Goal: Check status: Check status

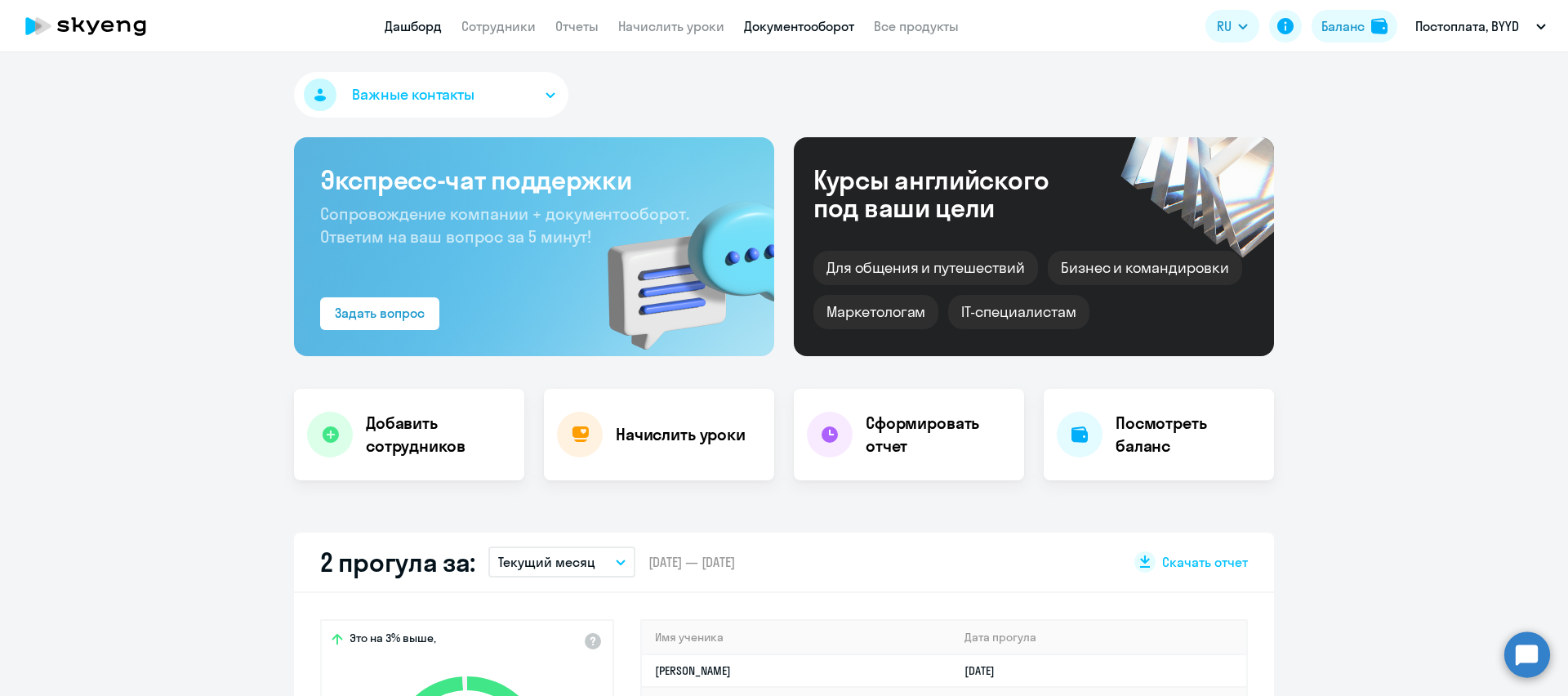
select select "30"
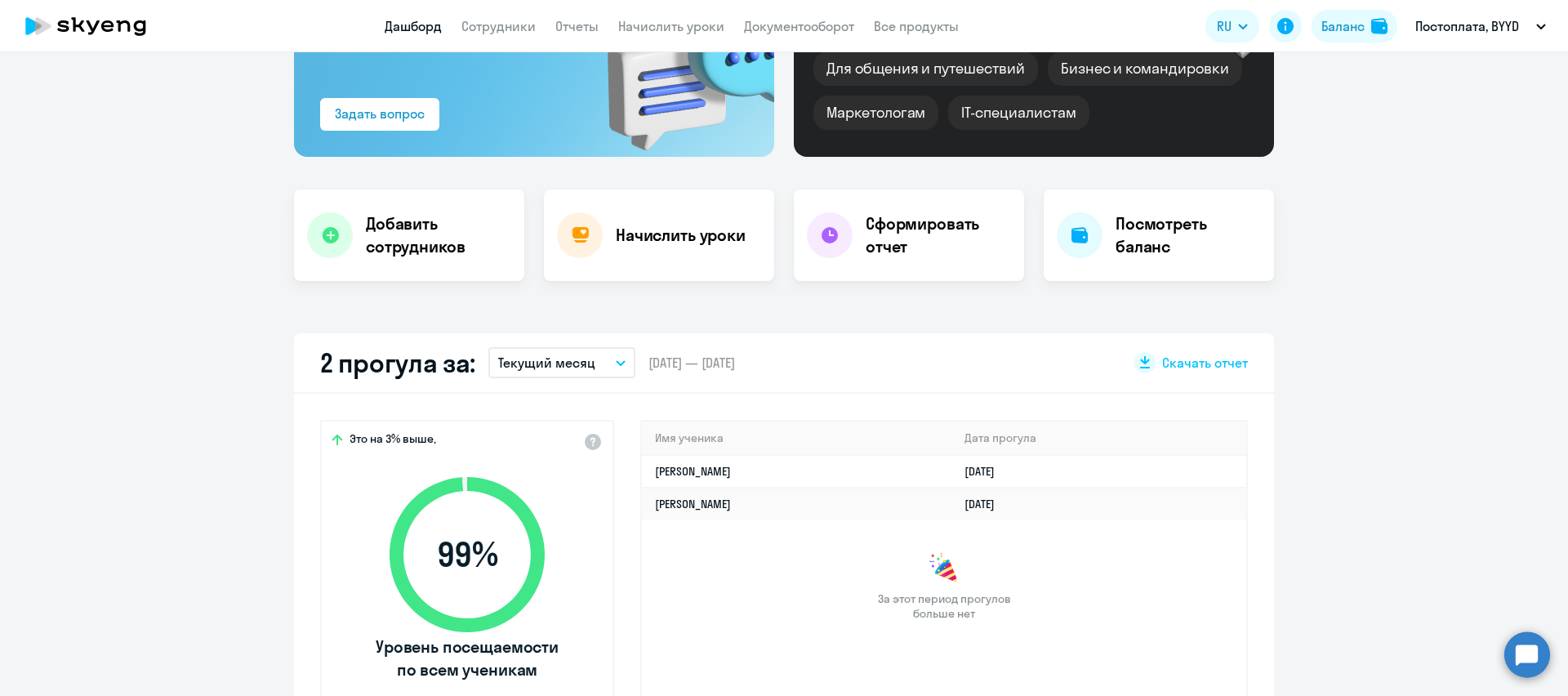
scroll to position [236, 0]
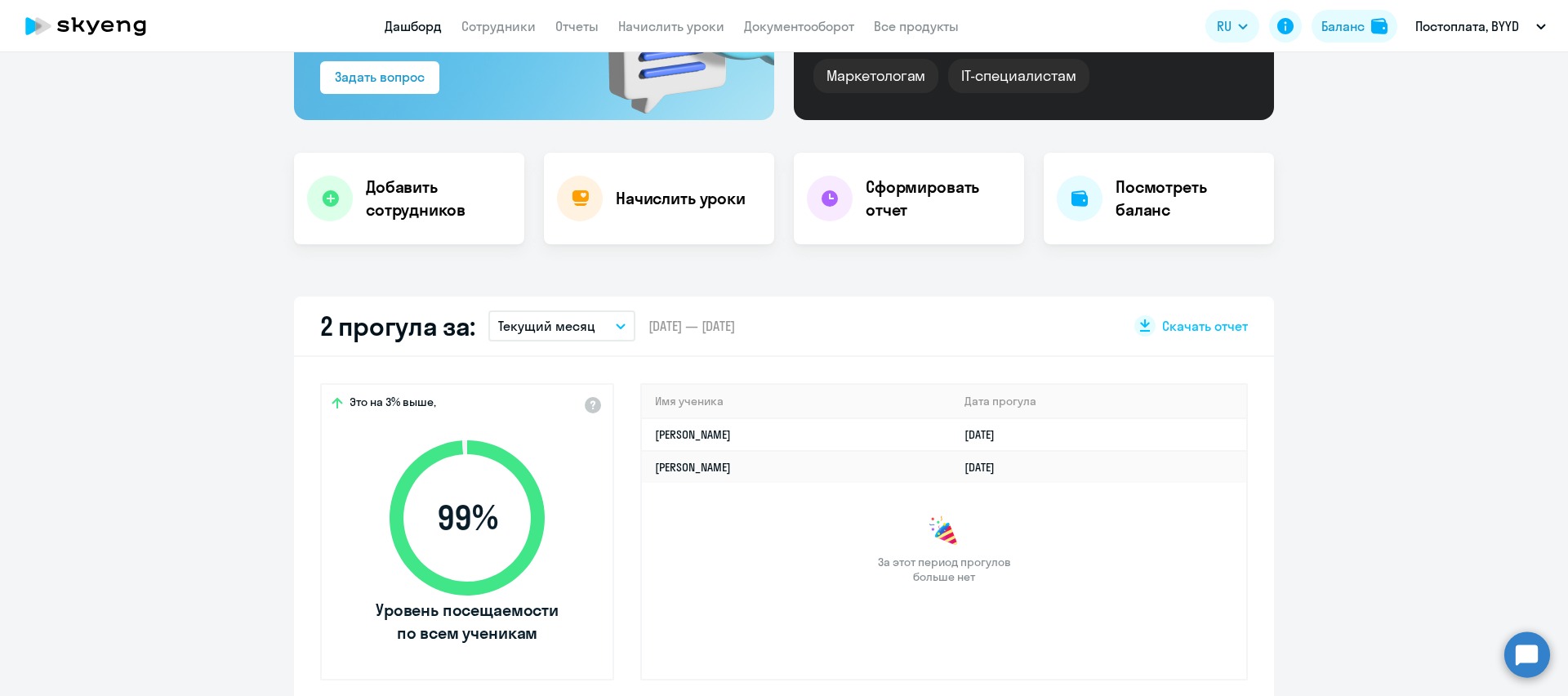
click at [620, 323] on icon "button" at bounding box center [620, 326] width 10 height 6
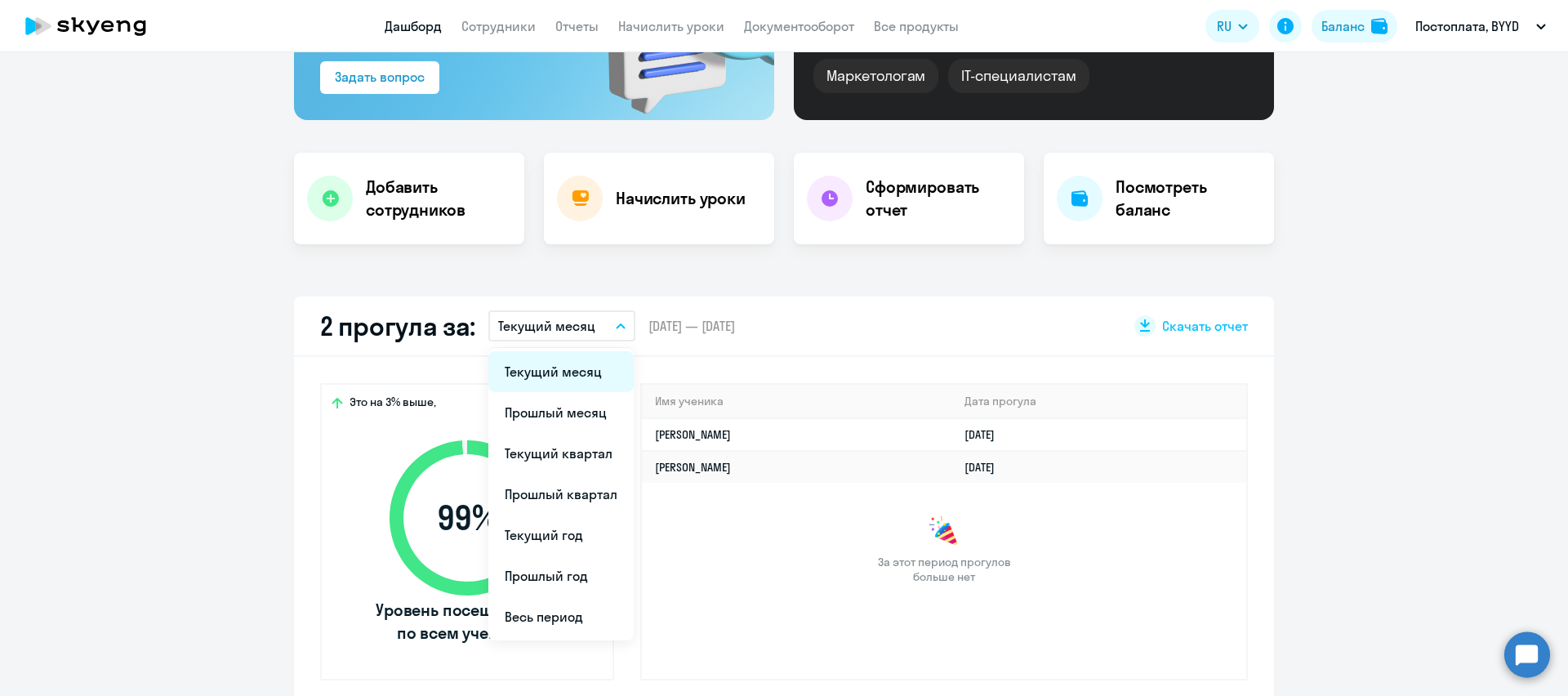
click at [592, 376] on li "Текущий месяц" at bounding box center [561, 371] width 146 height 41
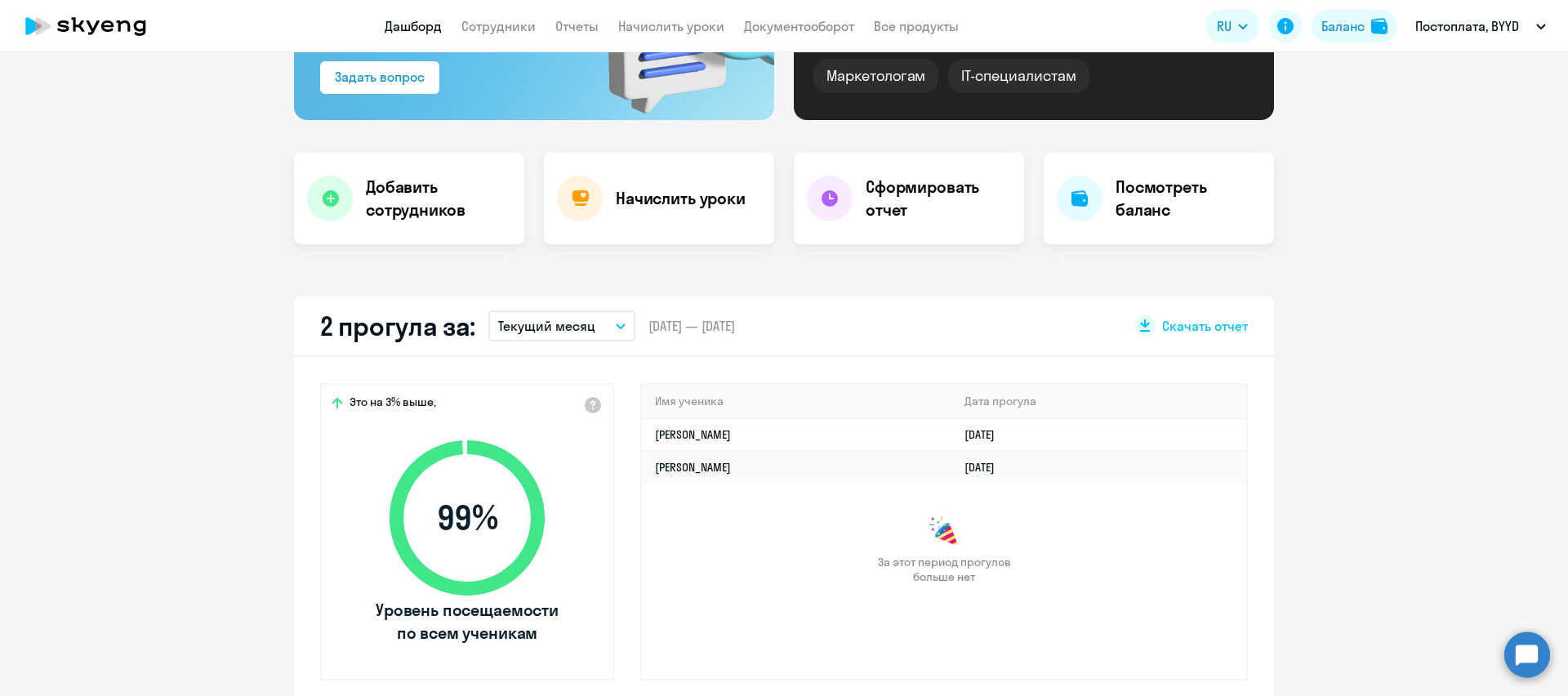
click at [616, 325] on icon "button" at bounding box center [620, 326] width 8 height 4
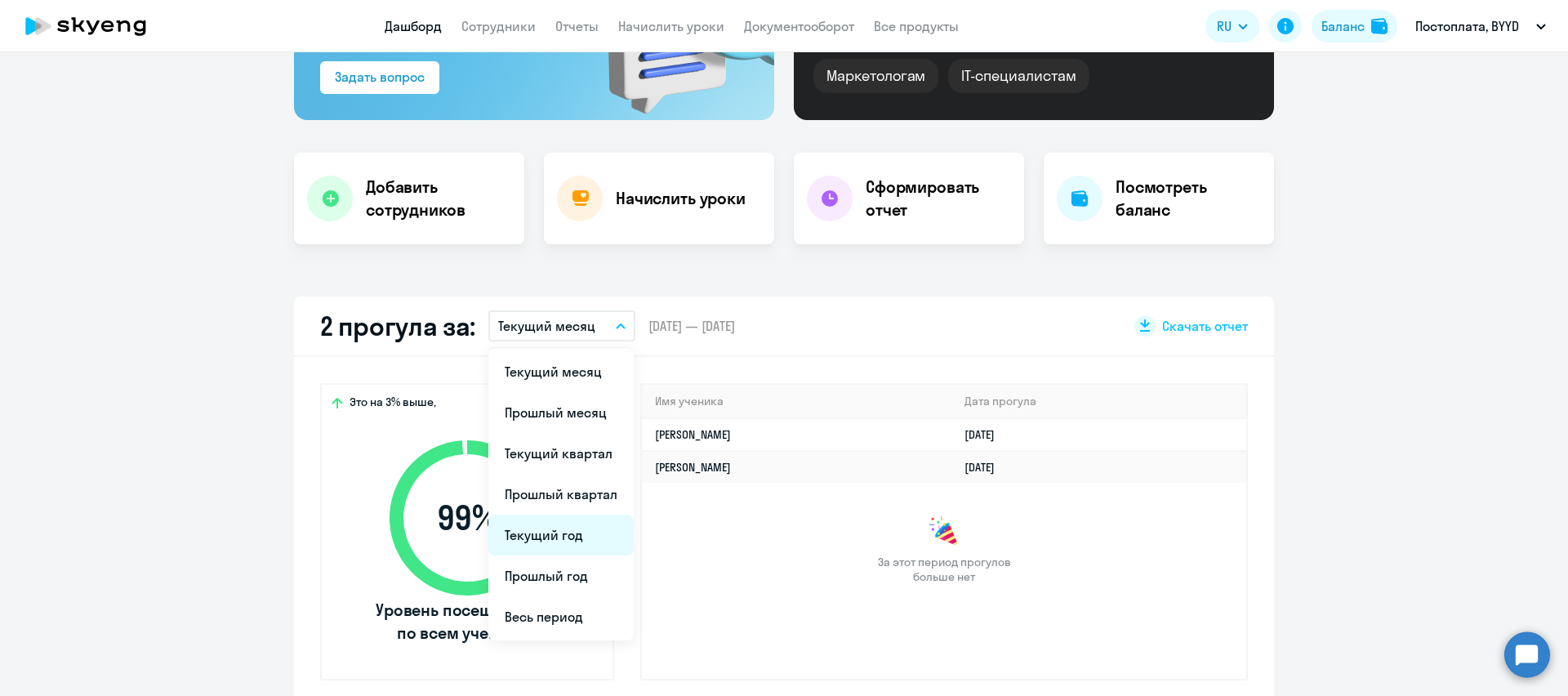
click at [574, 535] on li "Текущий год" at bounding box center [561, 535] width 146 height 41
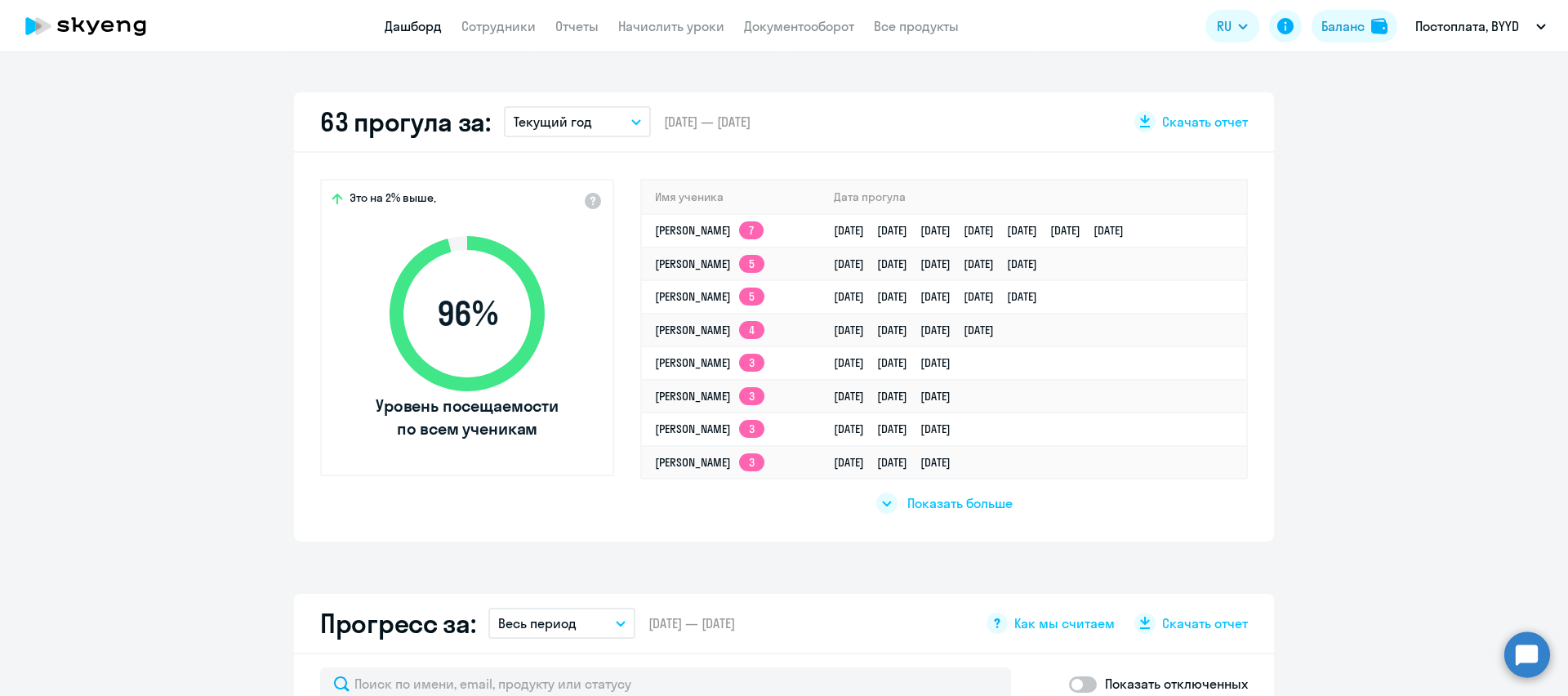
scroll to position [441, 0]
click at [955, 501] on span "Показать больше" at bounding box center [960, 502] width 106 height 18
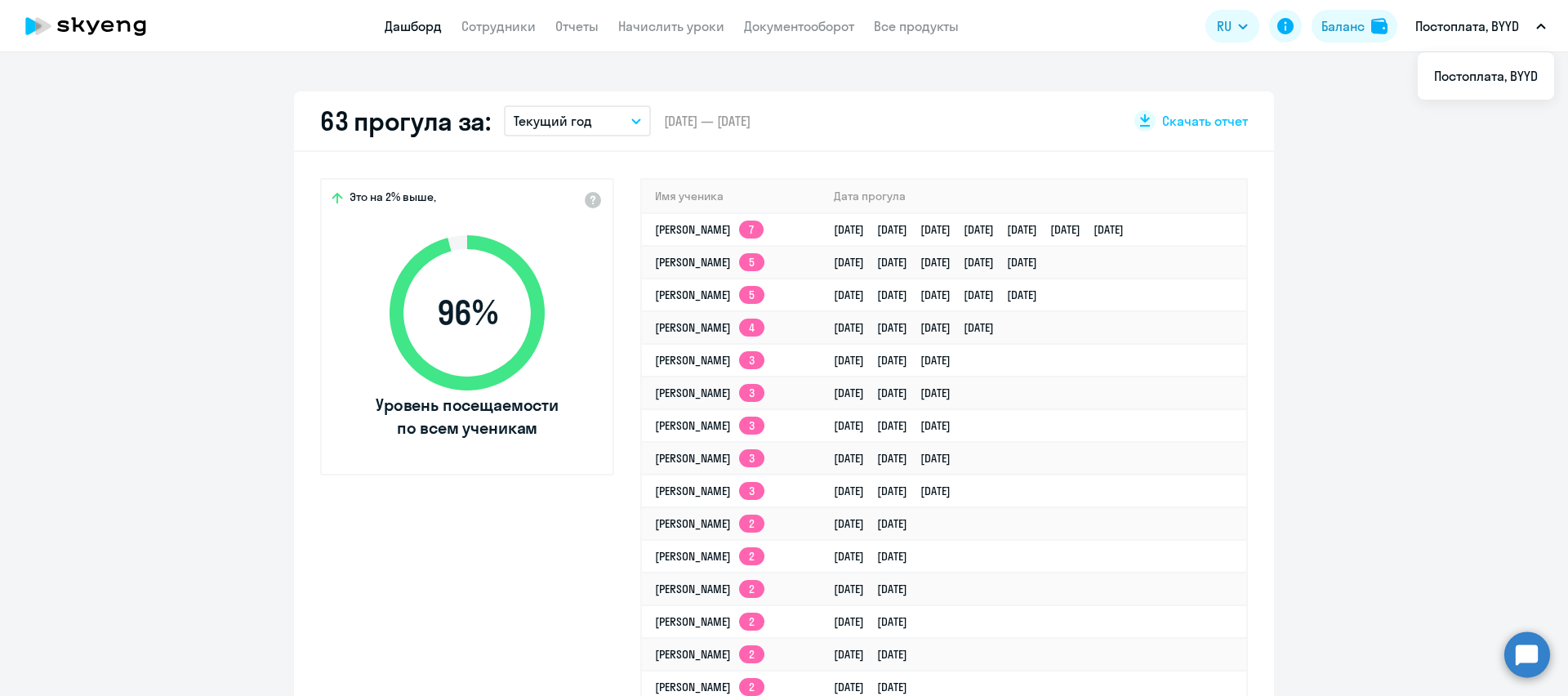
click at [632, 127] on button "Текущий год" at bounding box center [577, 121] width 147 height 31
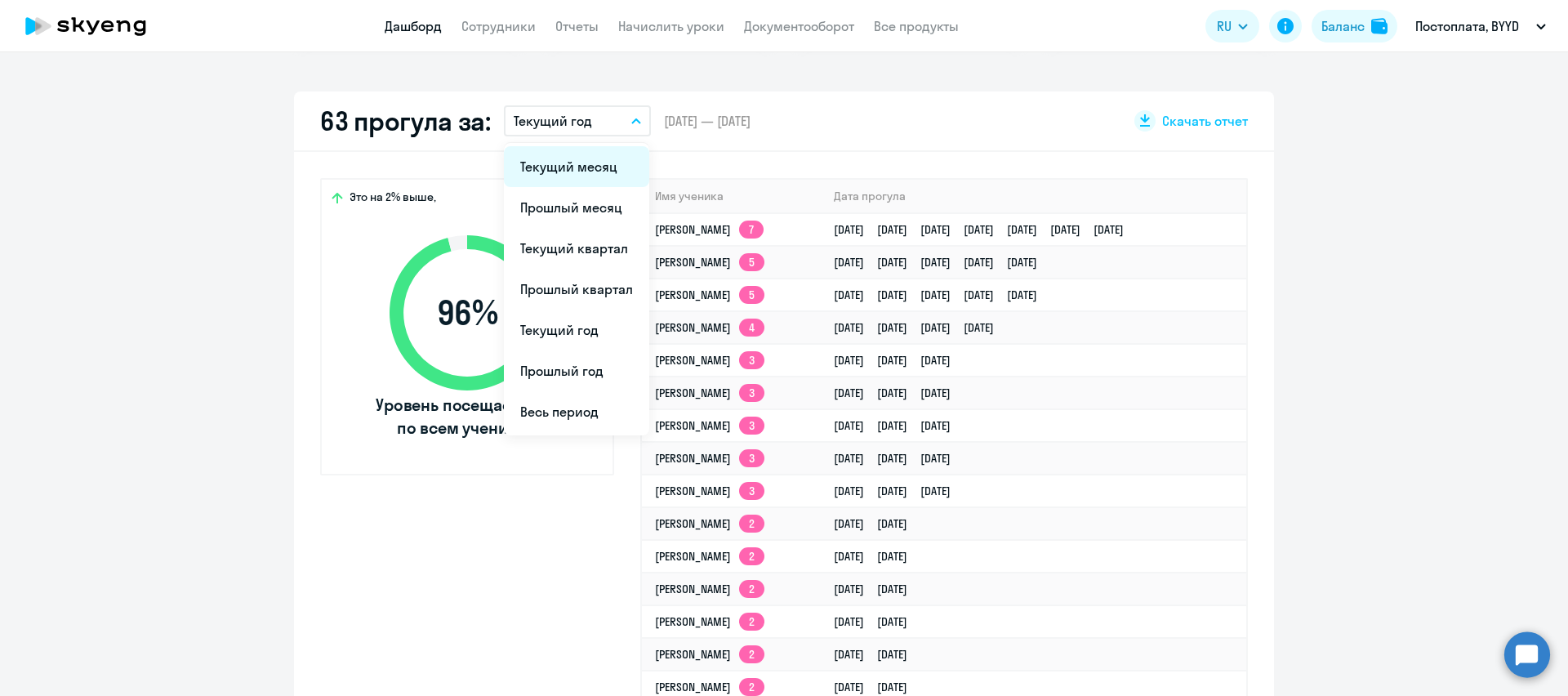
click at [567, 179] on li "Текущий месяц" at bounding box center [576, 166] width 146 height 41
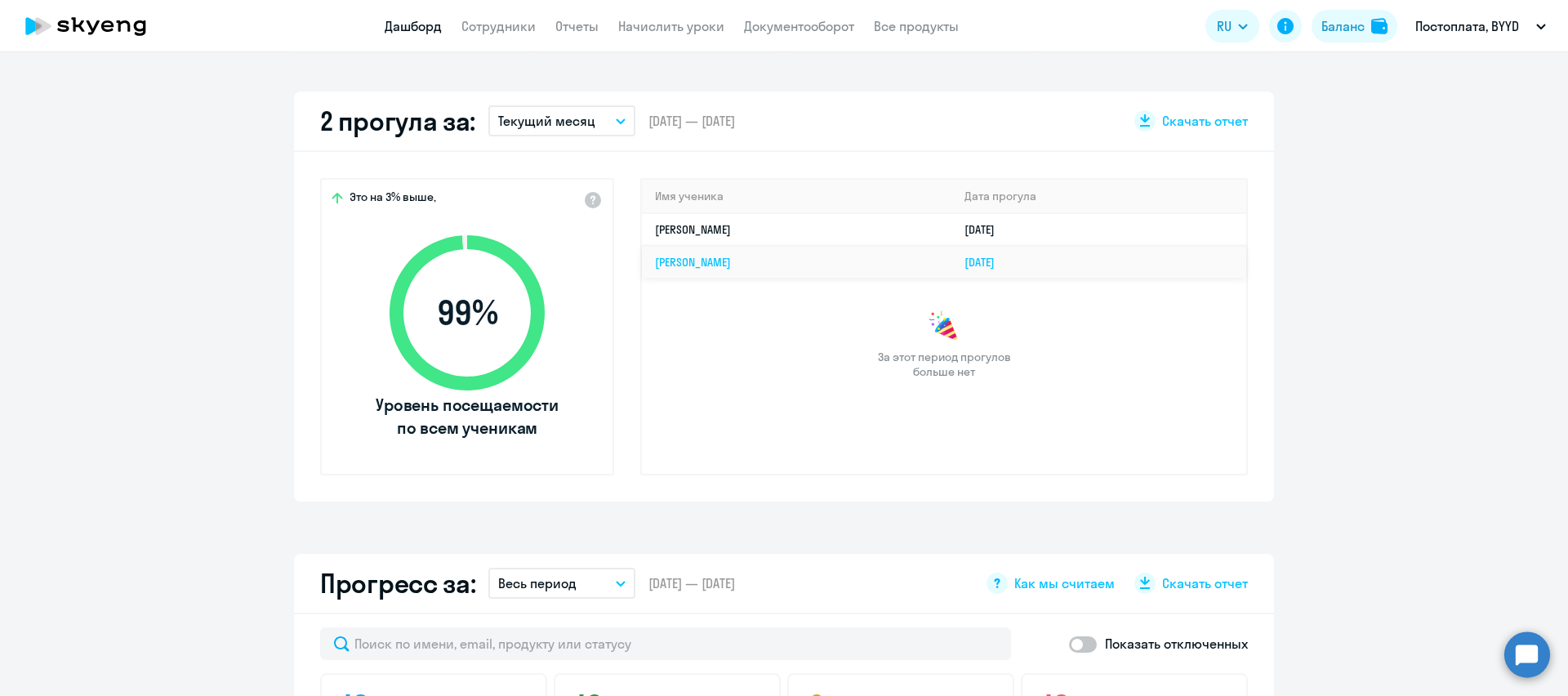
scroll to position [442, 0]
click at [621, 120] on icon "button" at bounding box center [620, 120] width 8 height 4
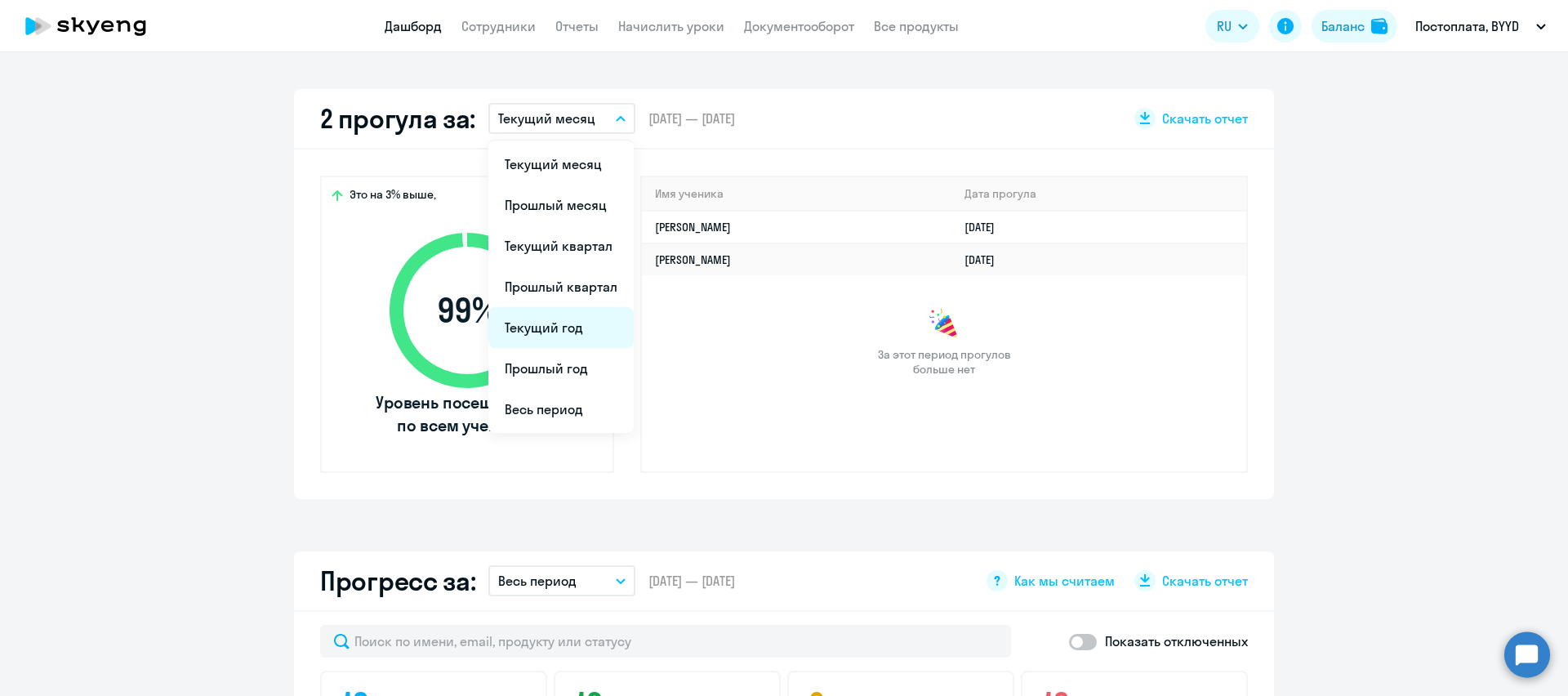
click at [553, 336] on li "Текущий год" at bounding box center [561, 327] width 146 height 41
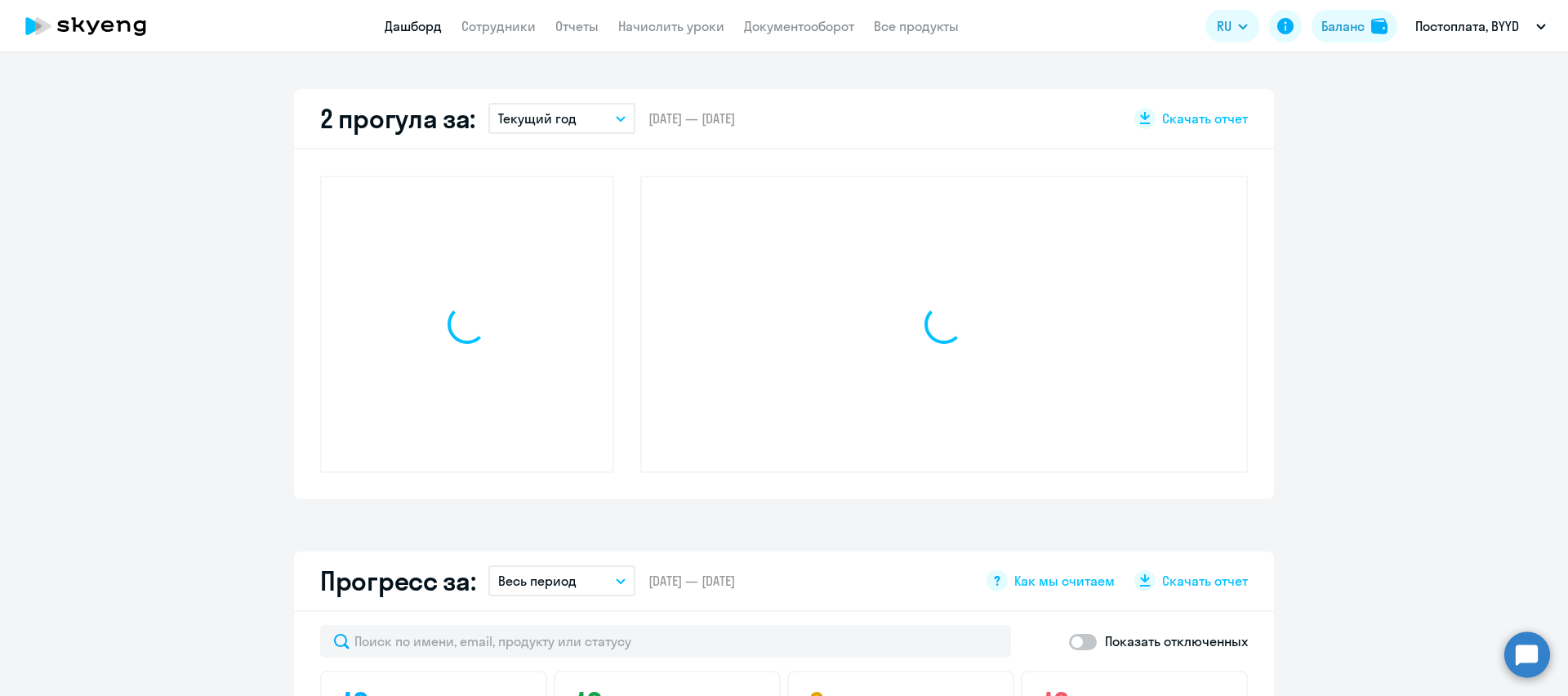
scroll to position [445, 0]
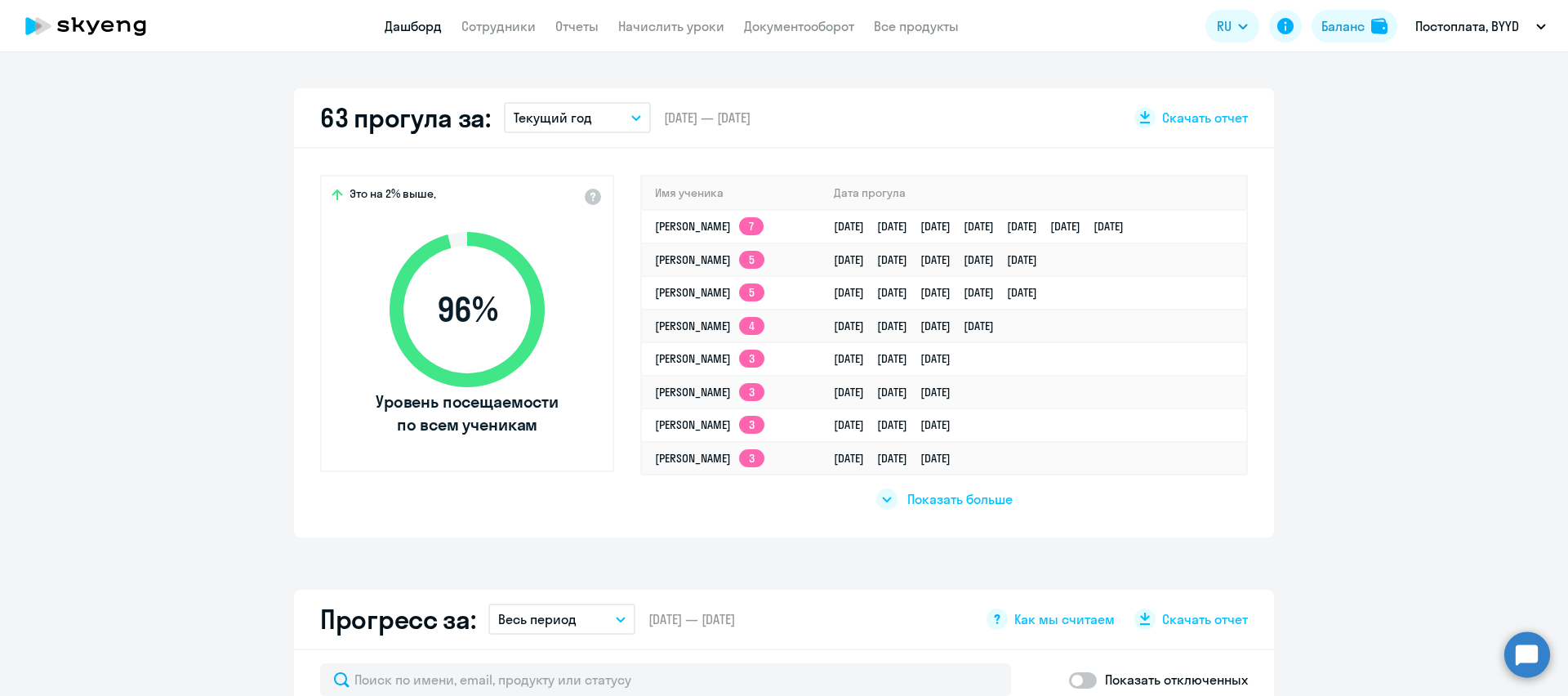
click at [984, 502] on span "Показать больше" at bounding box center [960, 498] width 106 height 18
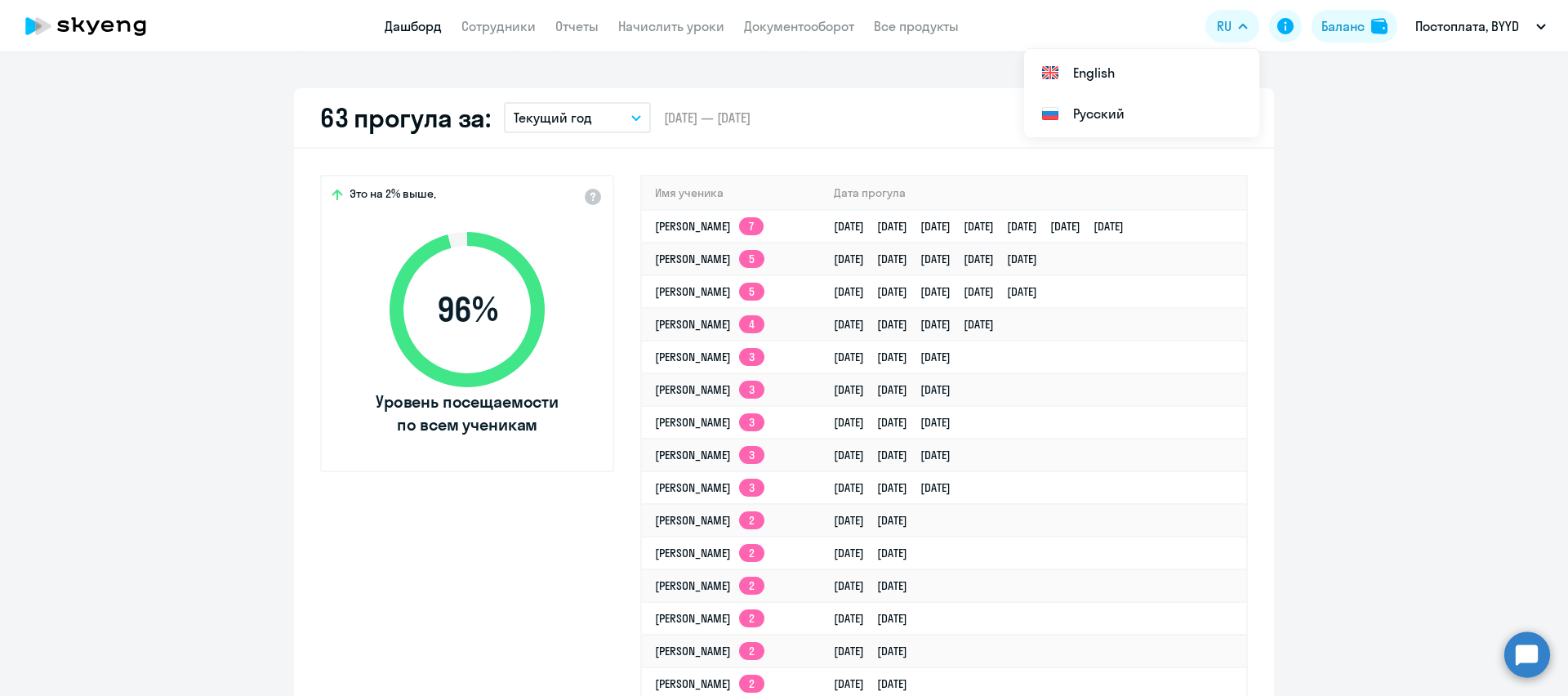
click at [1337, 459] on app-truancy-attendance-dashboard "63 прогула за: Текущий год Текущий месяц Прошлый месяц Текущий квартал [GEOGRAP…" at bounding box center [784, 654] width 1568 height 1132
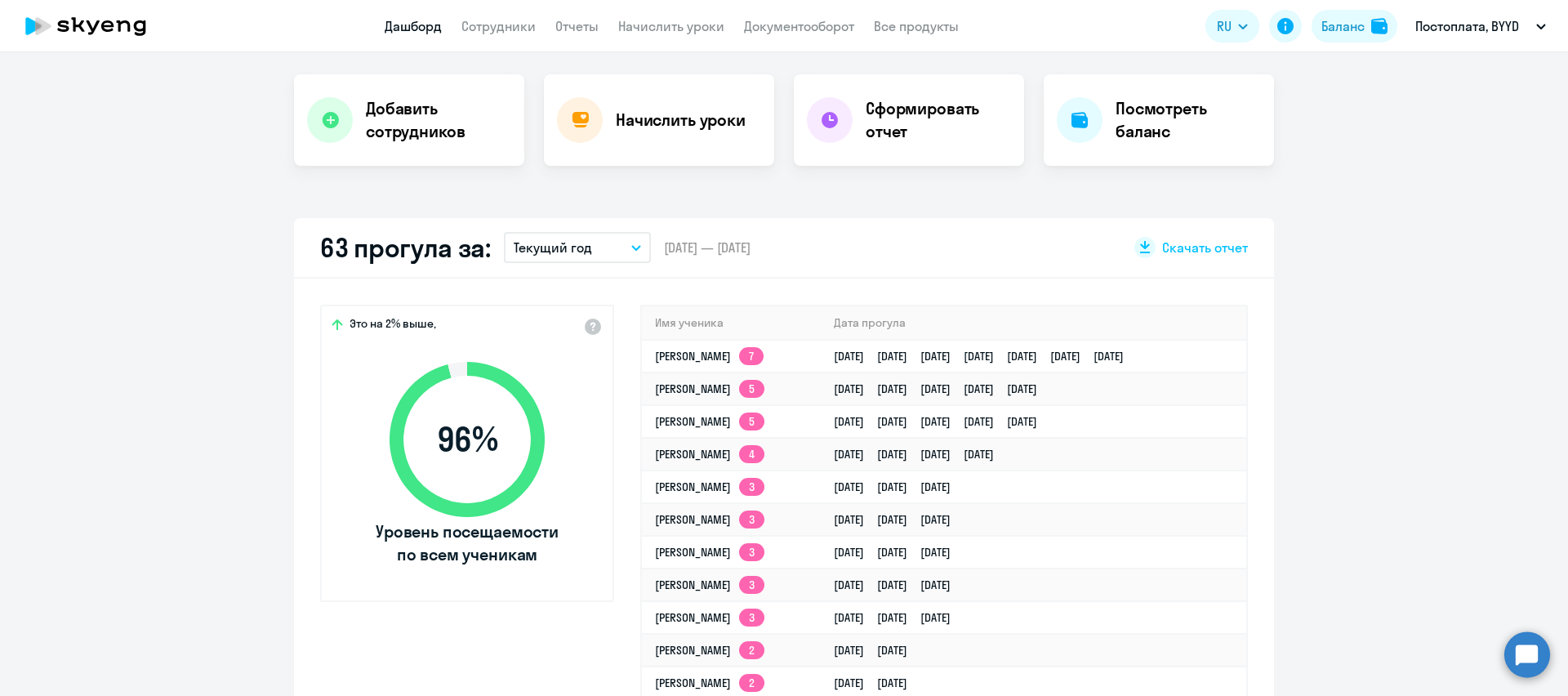
scroll to position [316, 0]
click at [622, 248] on button "Текущий год" at bounding box center [577, 246] width 147 height 31
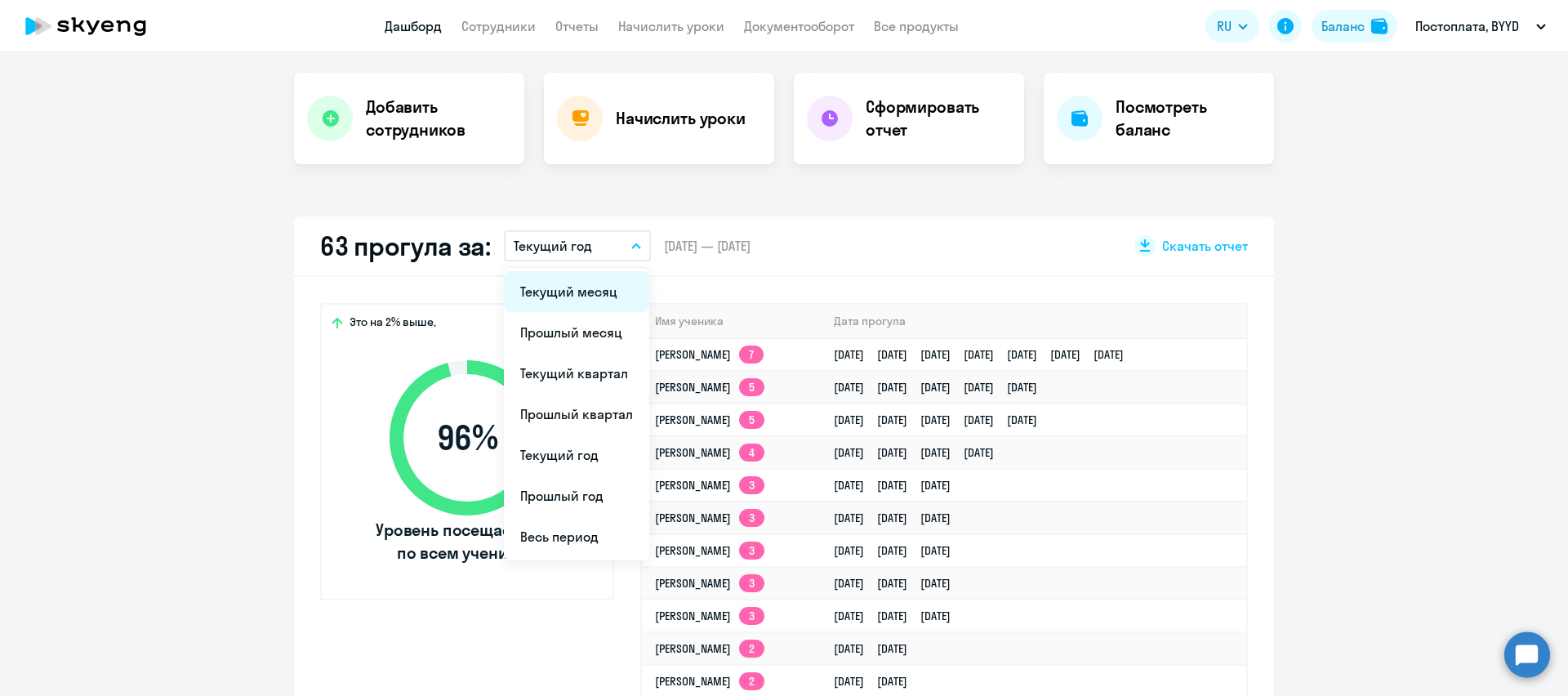
click at [614, 292] on li "Текущий месяц" at bounding box center [576, 291] width 146 height 41
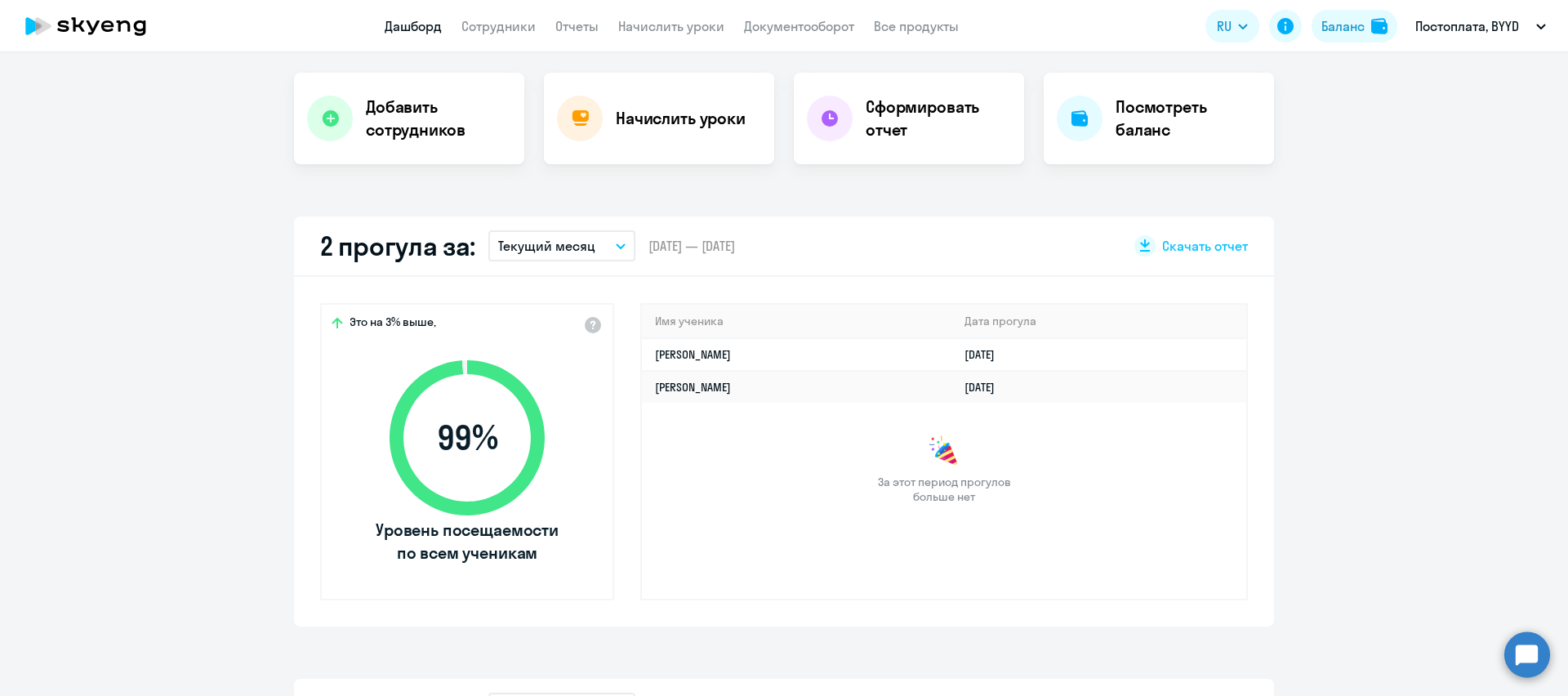
click at [624, 246] on icon "button" at bounding box center [620, 246] width 10 height 6
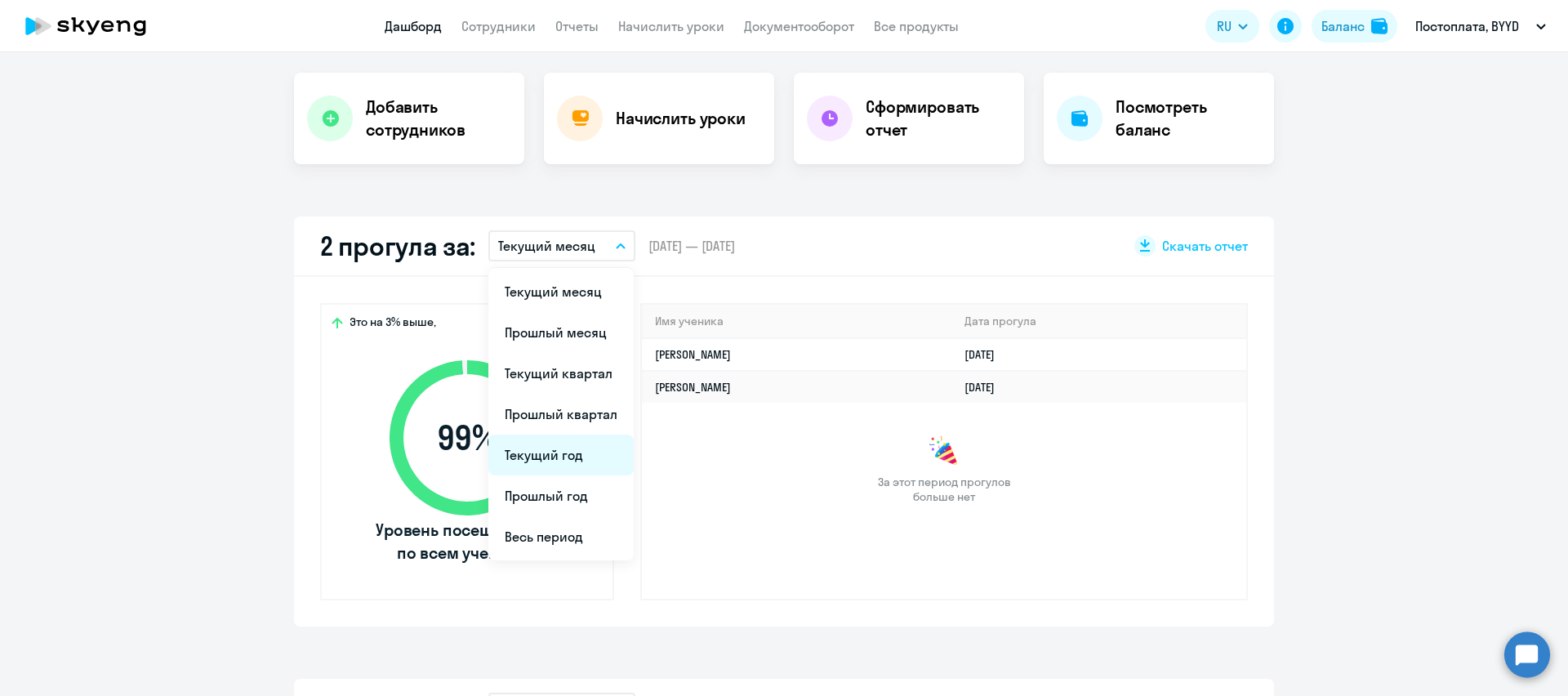
click at [538, 447] on li "Текущий год" at bounding box center [561, 454] width 146 height 41
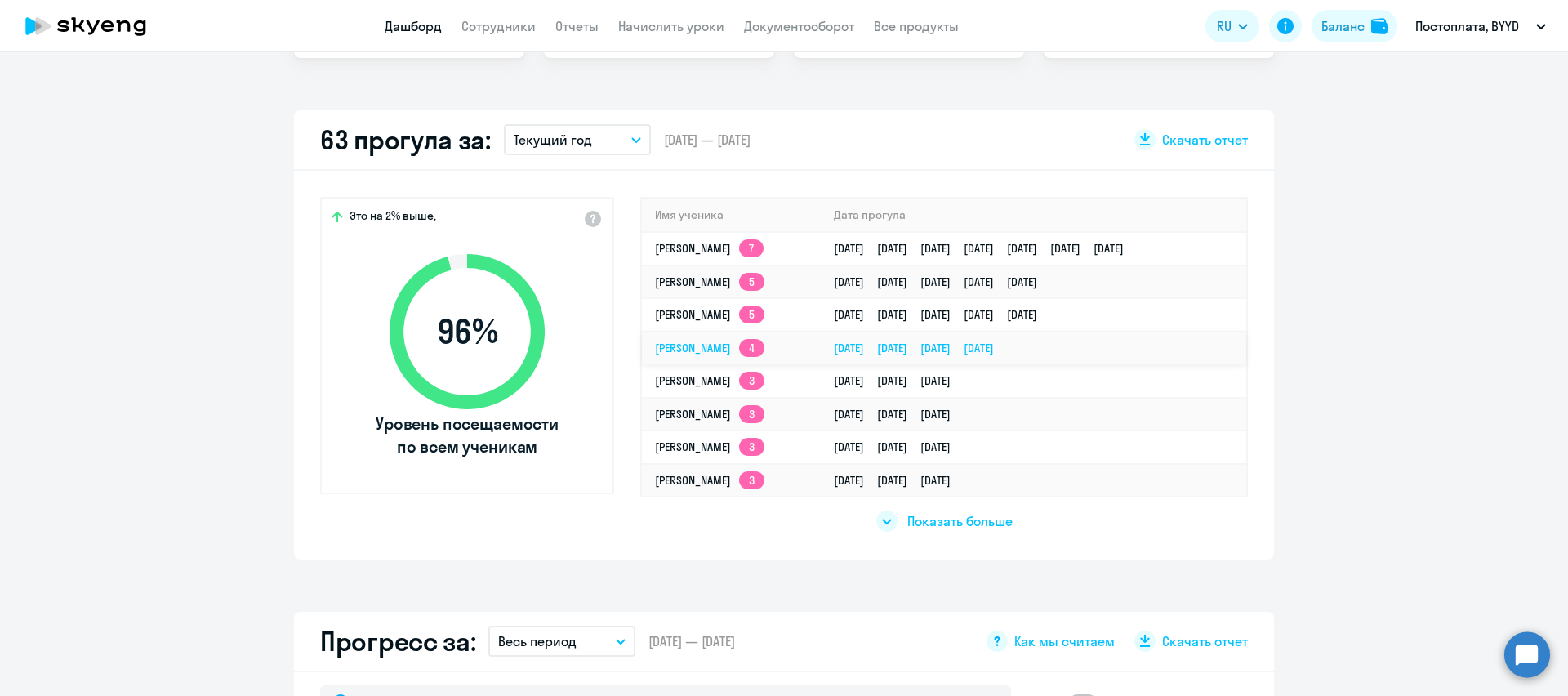
scroll to position [425, 0]
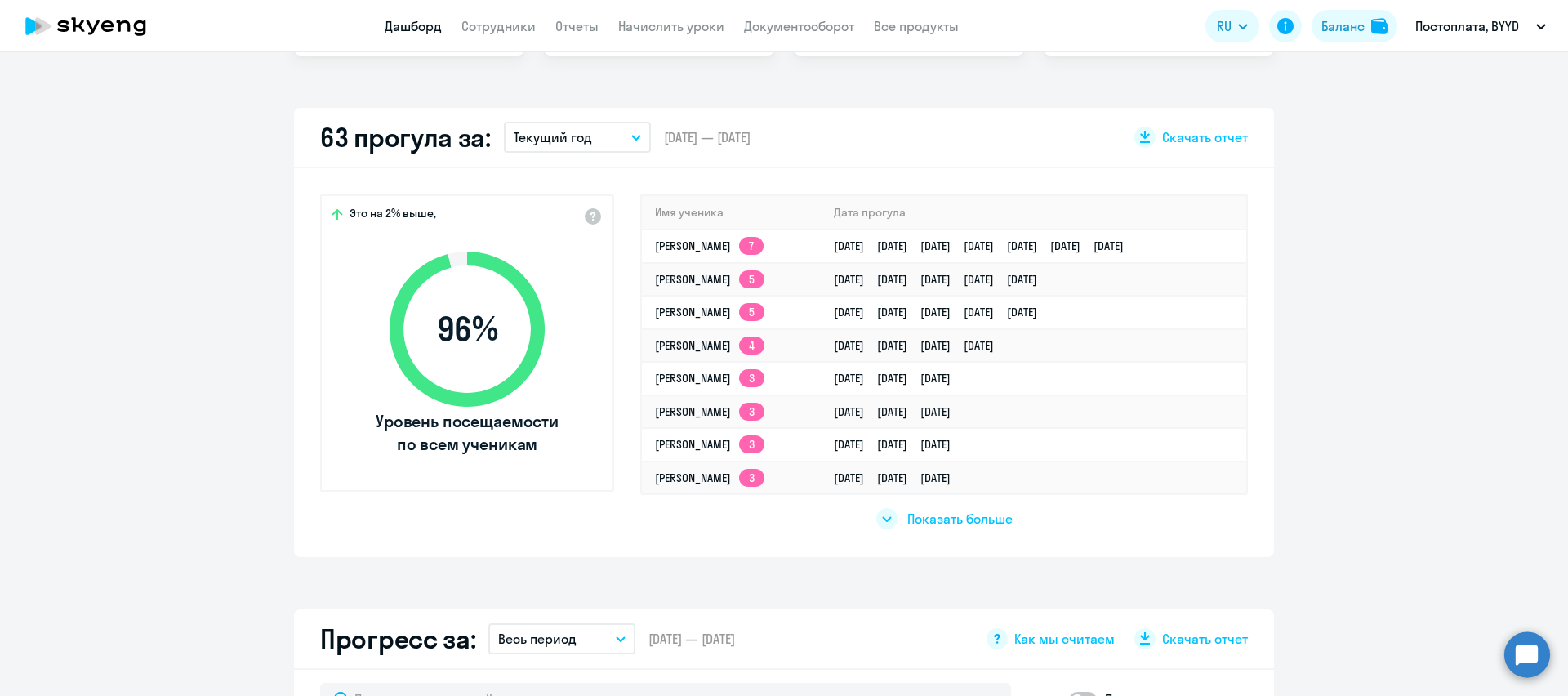
click at [977, 518] on span "Показать больше" at bounding box center [960, 518] width 106 height 18
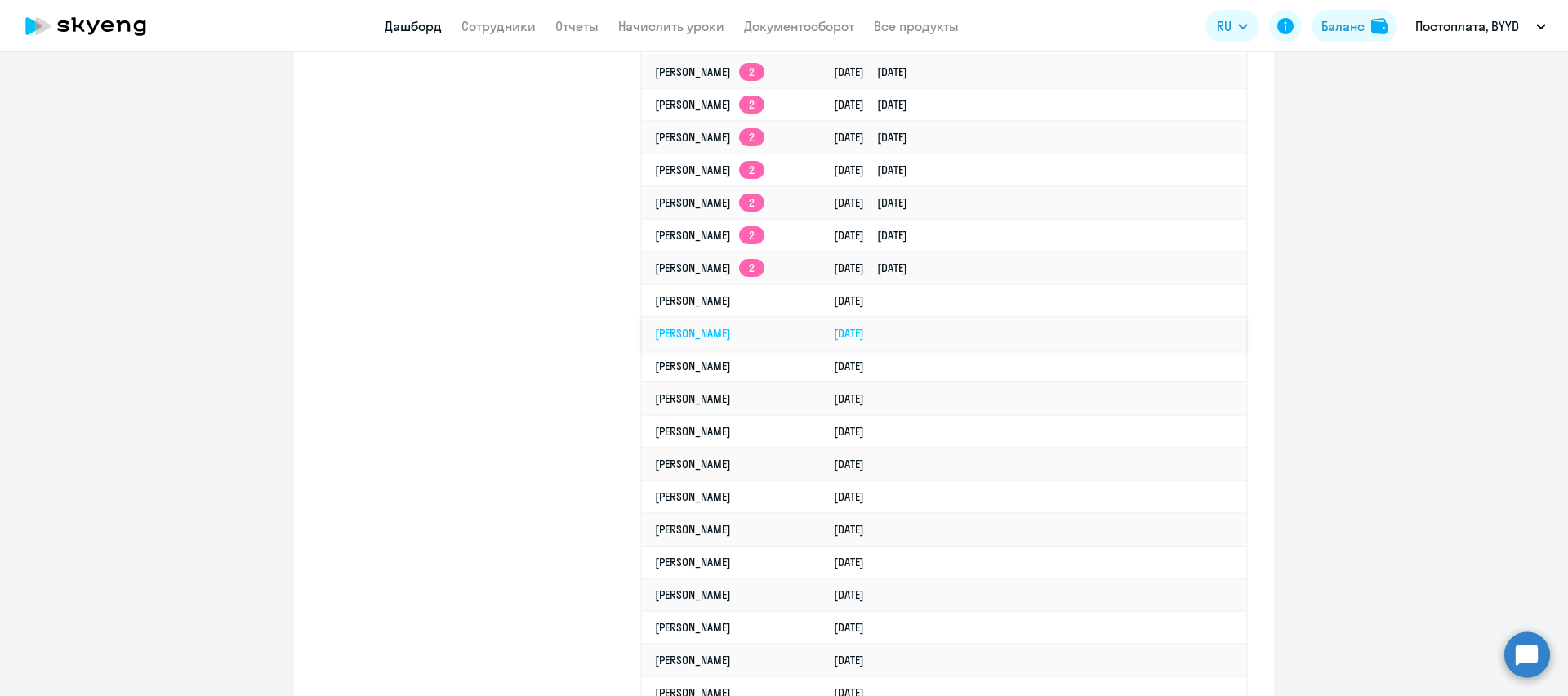
scroll to position [900, 0]
